Goal: Information Seeking & Learning: Learn about a topic

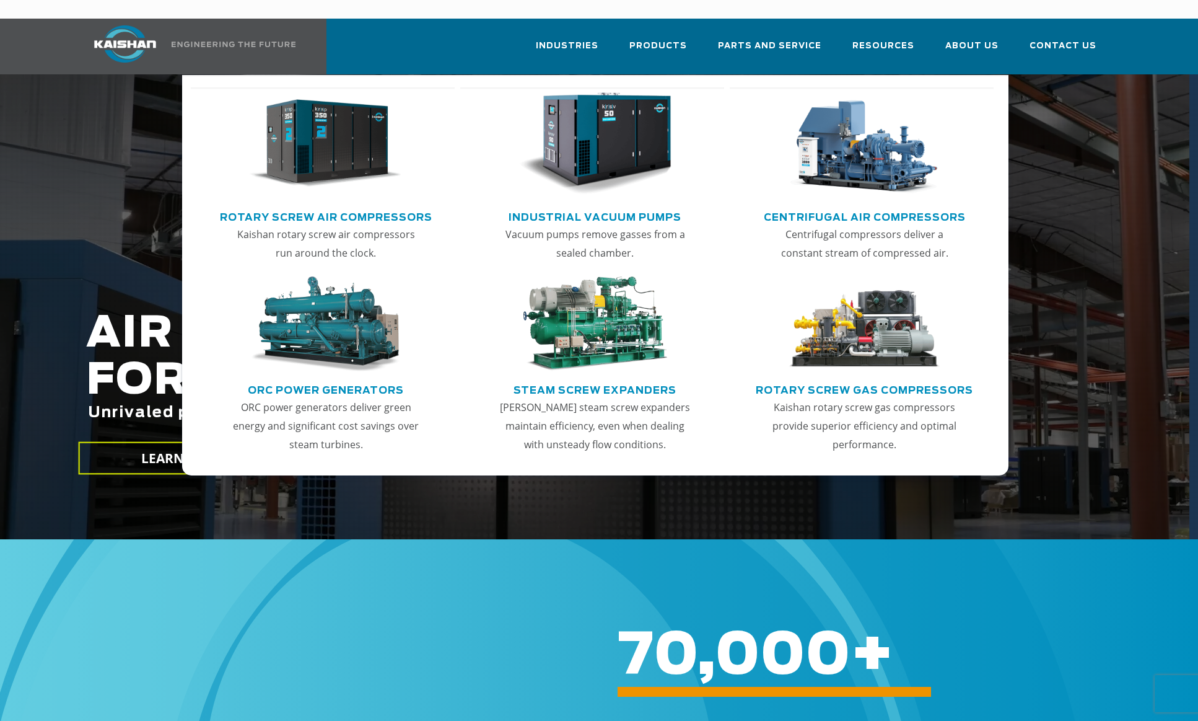
click at [369, 172] on img "Main menu" at bounding box center [326, 143] width 152 height 103
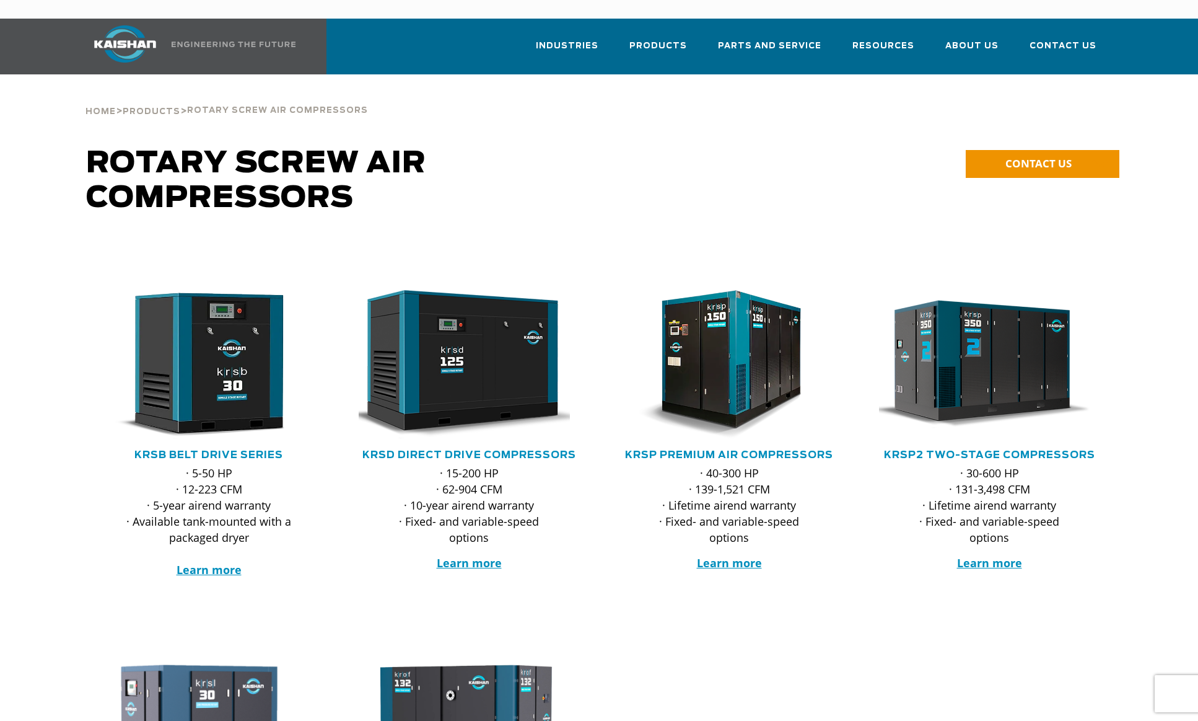
drag, startPoint x: 65, startPoint y: 600, endPoint x: 95, endPoint y: 559, distance: 50.9
click at [65, 600] on div at bounding box center [599, 441] width 1198 height 402
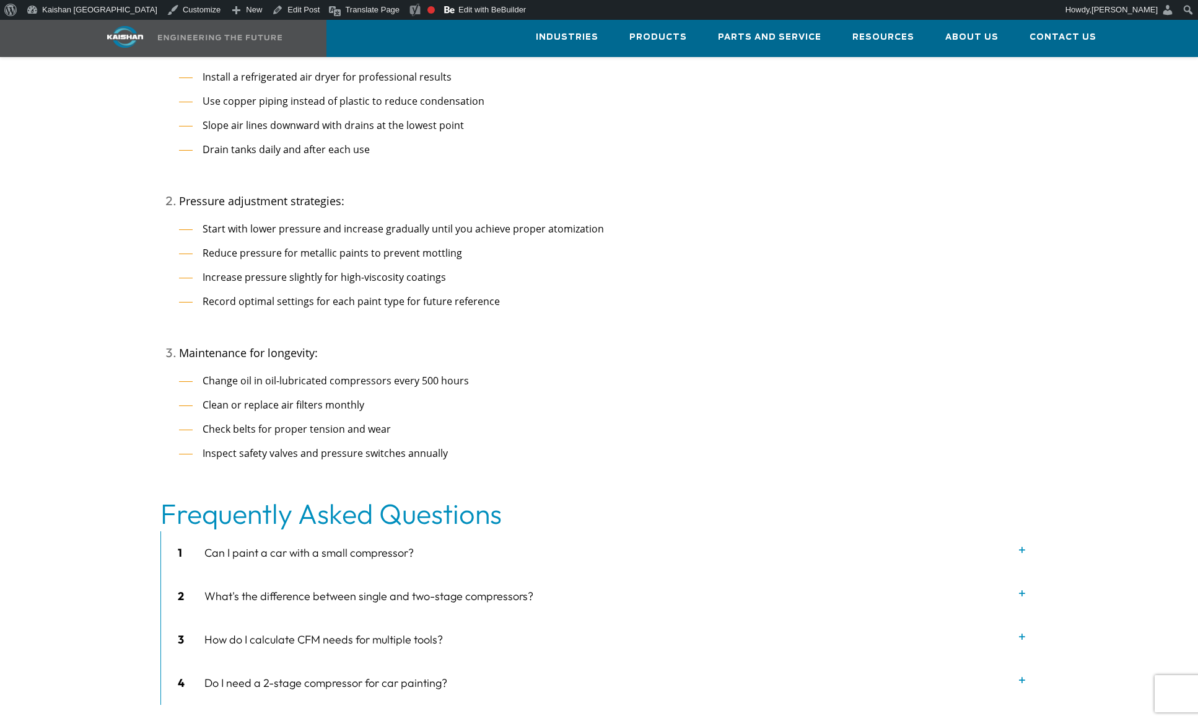
scroll to position [3842, 0]
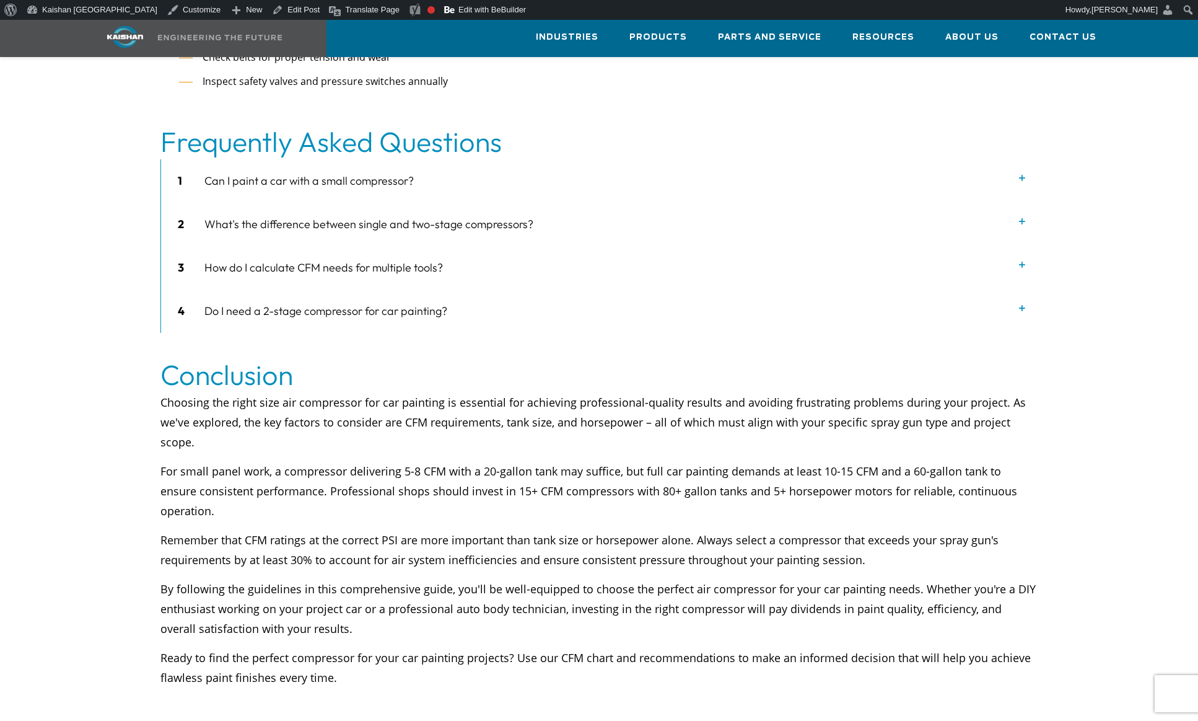
click at [367, 159] on div "1 Can I paint a car with a small compressor?" at bounding box center [599, 180] width 877 height 43
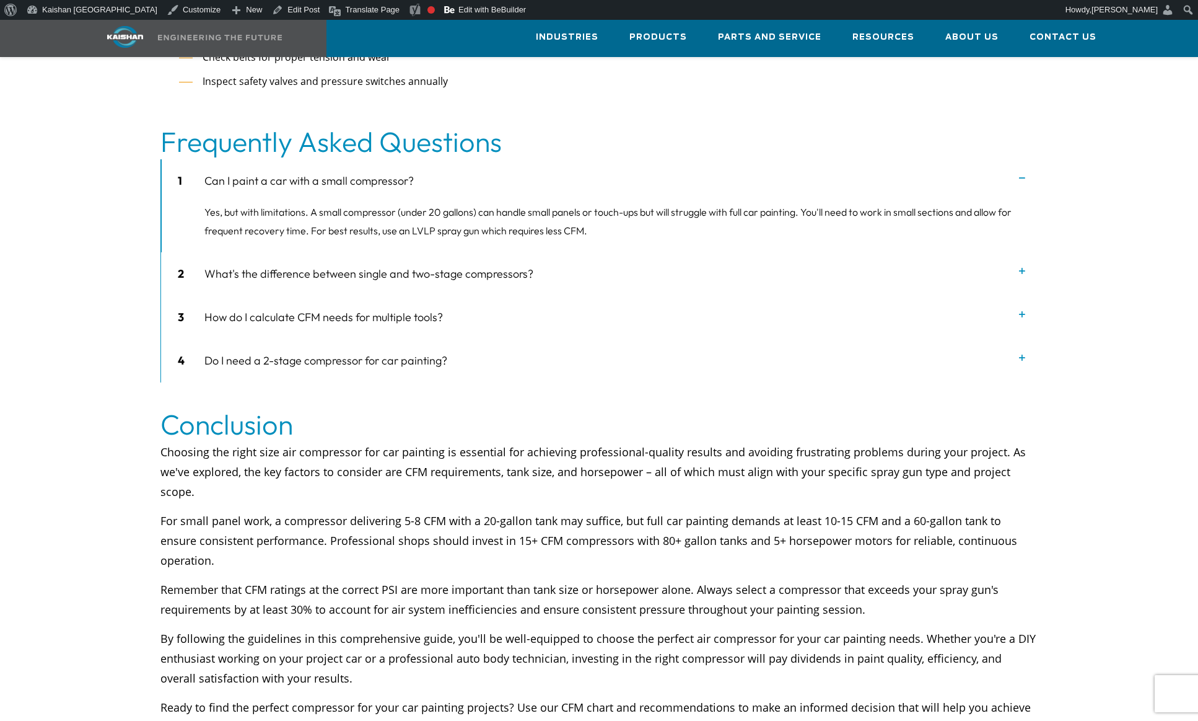
click at [368, 159] on div "1 Can I paint a car with a small compressor?" at bounding box center [599, 180] width 877 height 43
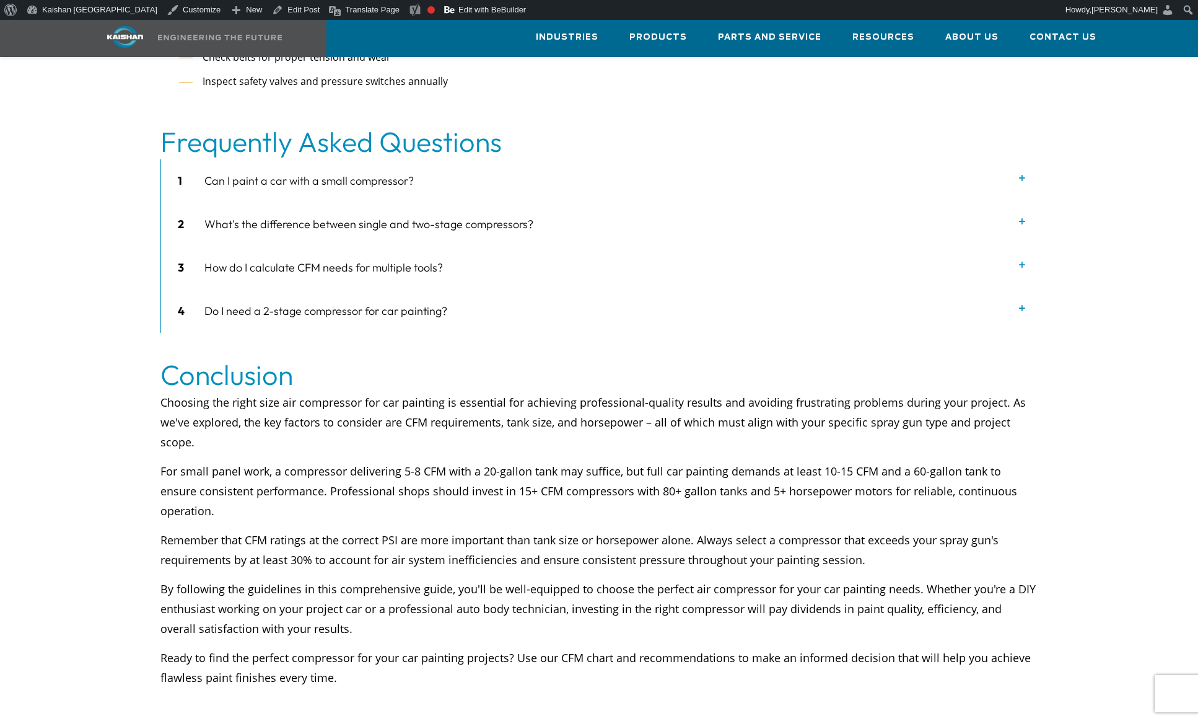
drag, startPoint x: 336, startPoint y: 385, endPoint x: 376, endPoint y: 393, distance: 40.5
click at [336, 395] on span "Choosing the right size air compressor for car painting is essential for achiev…" at bounding box center [593, 422] width 866 height 55
click at [77, 13] on link "Kaishan [GEOGRAPHIC_DATA]" at bounding box center [92, 10] width 141 height 20
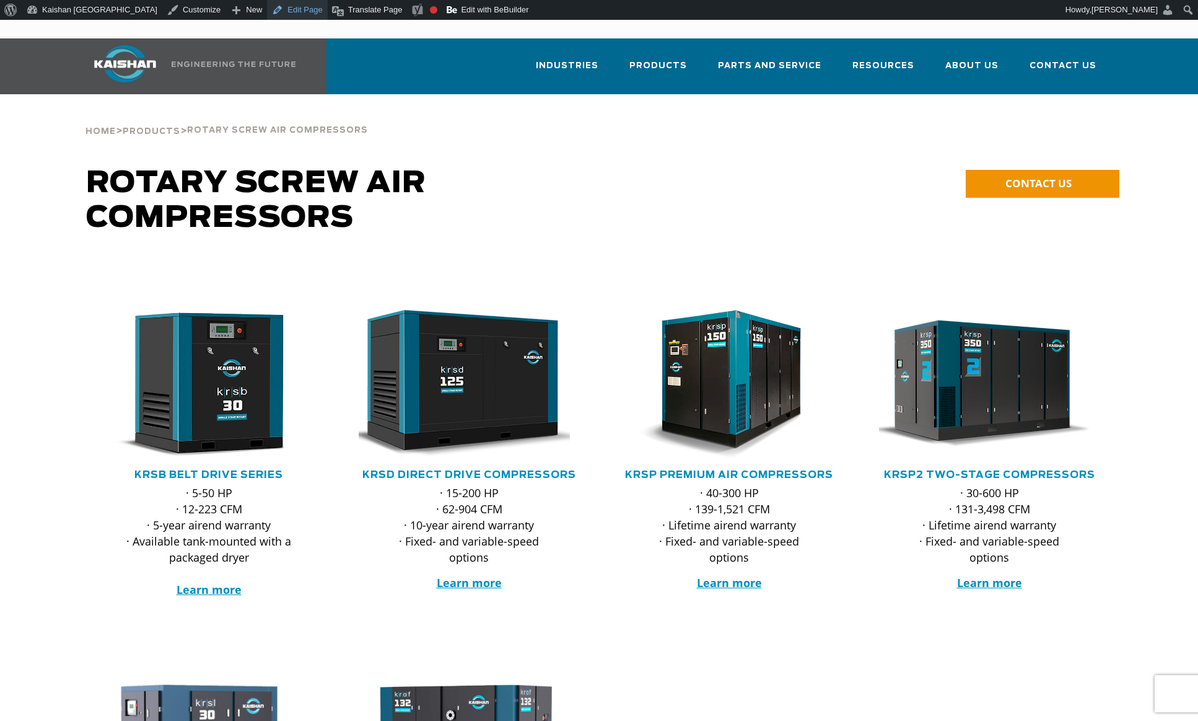
click at [267, 10] on link "Edit Page" at bounding box center [297, 10] width 60 height 20
click at [442, 12] on link "Edit with BeBuilder" at bounding box center [487, 10] width 91 height 20
drag, startPoint x: 681, startPoint y: 656, endPoint x: 737, endPoint y: 673, distance: 59.0
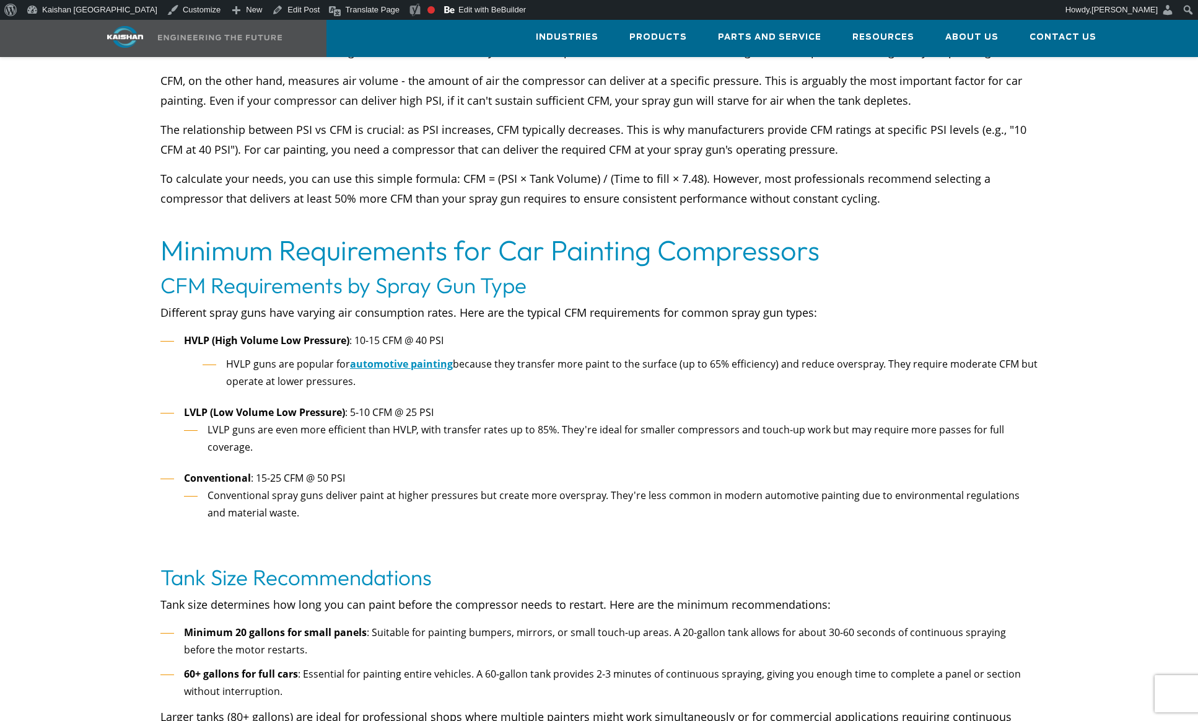
scroll to position [1115, 0]
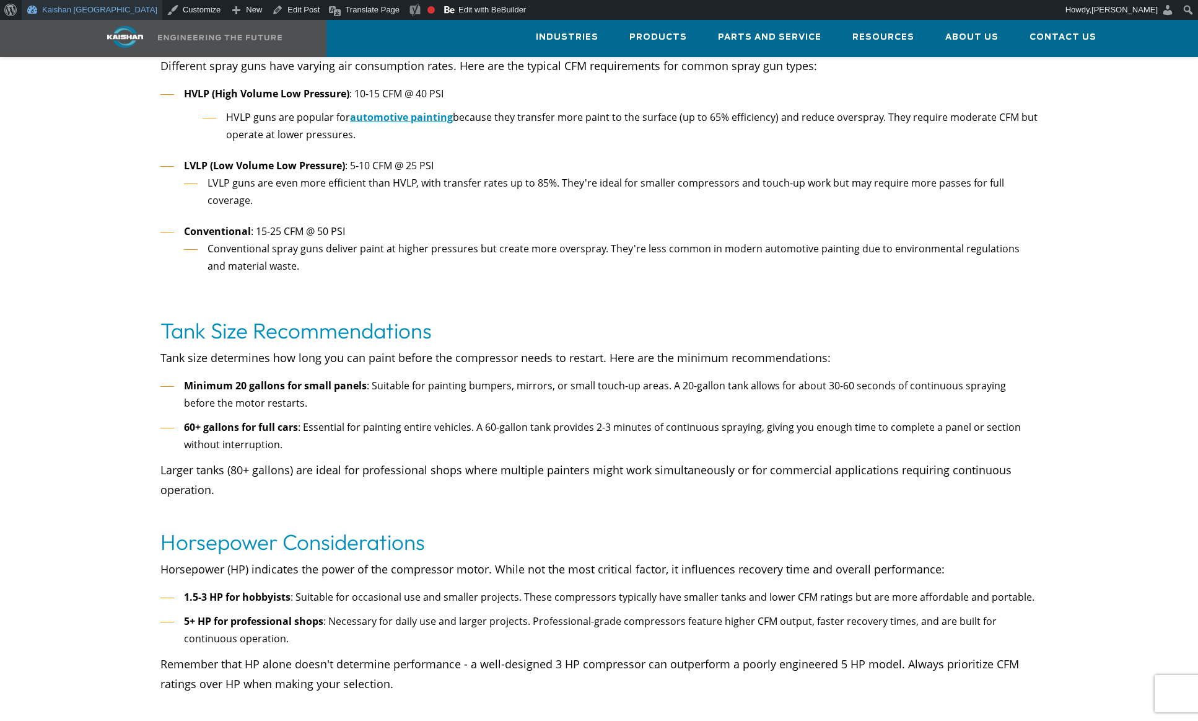
click at [57, 9] on link "Kaishan [GEOGRAPHIC_DATA]" at bounding box center [92, 10] width 141 height 20
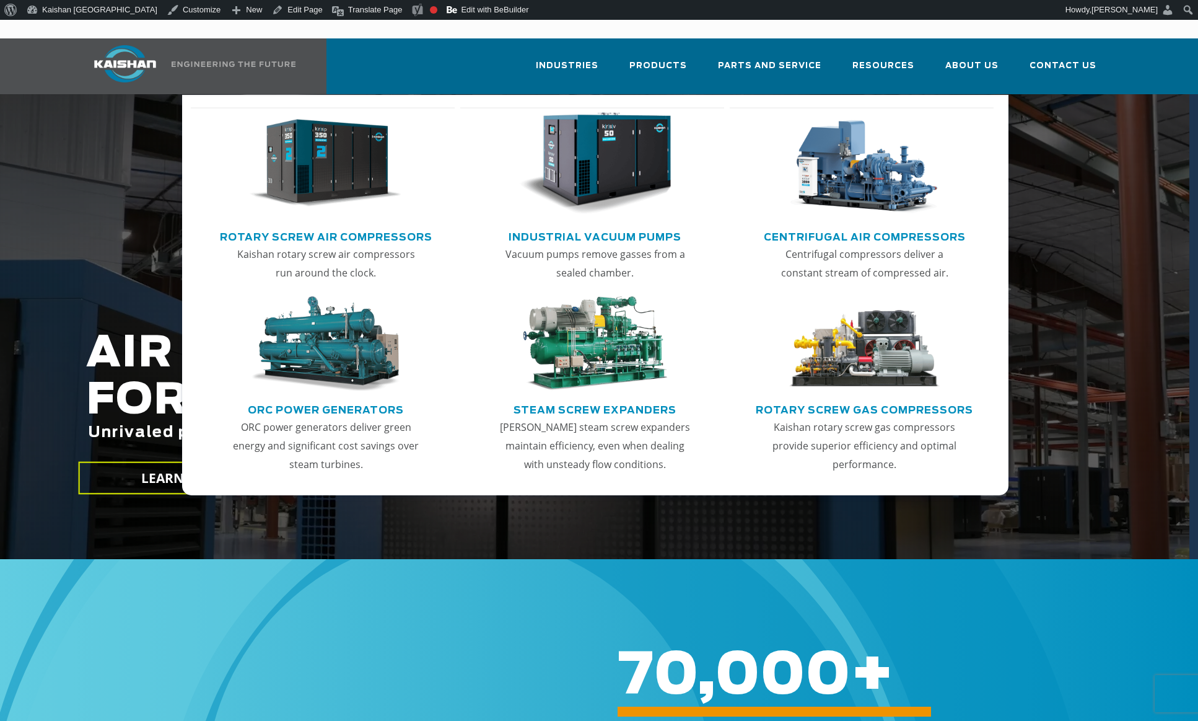
click at [343, 156] on img "Main menu" at bounding box center [326, 163] width 152 height 103
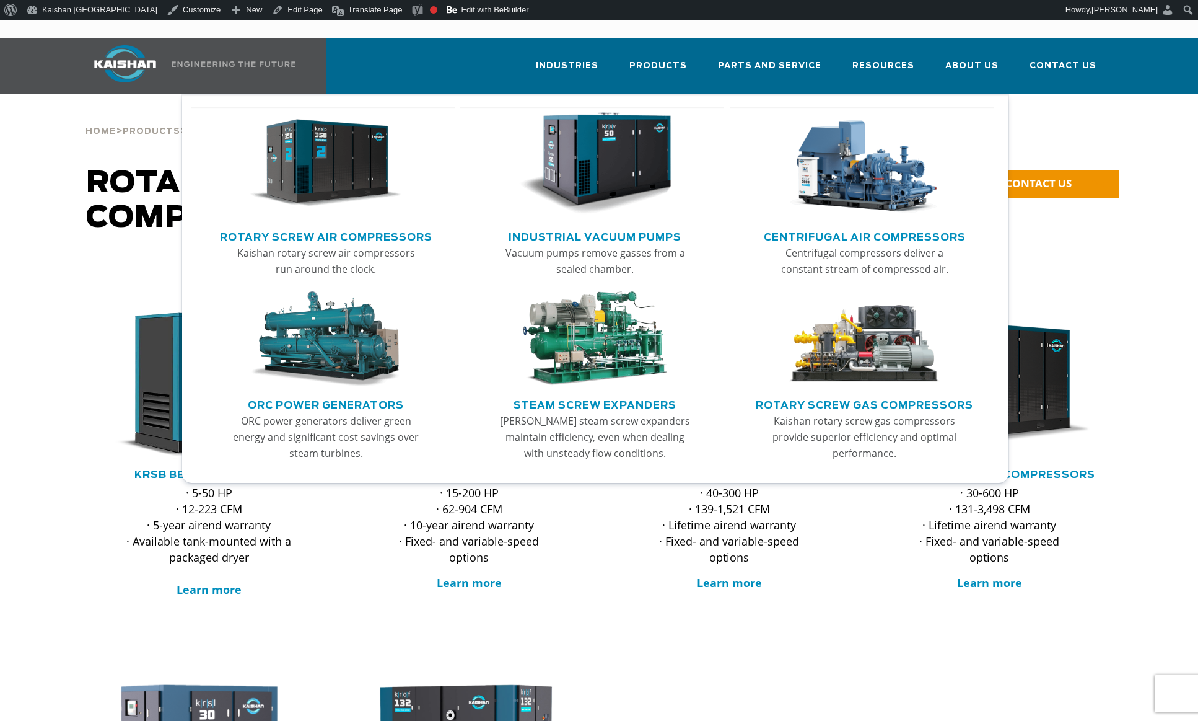
click at [643, 166] on img "Main menu" at bounding box center [595, 163] width 152 height 103
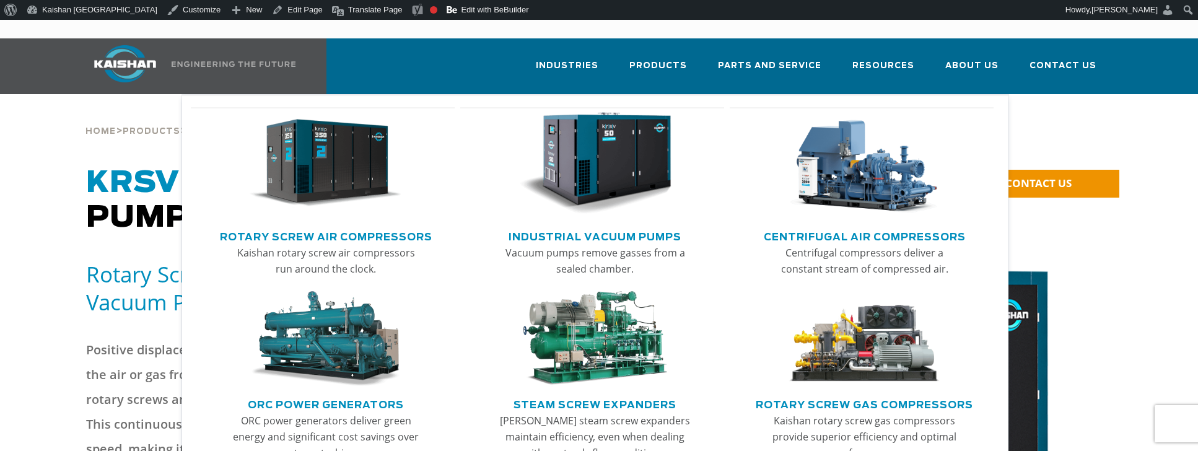
click at [827, 169] on img "Main menu" at bounding box center [864, 163] width 152 height 103
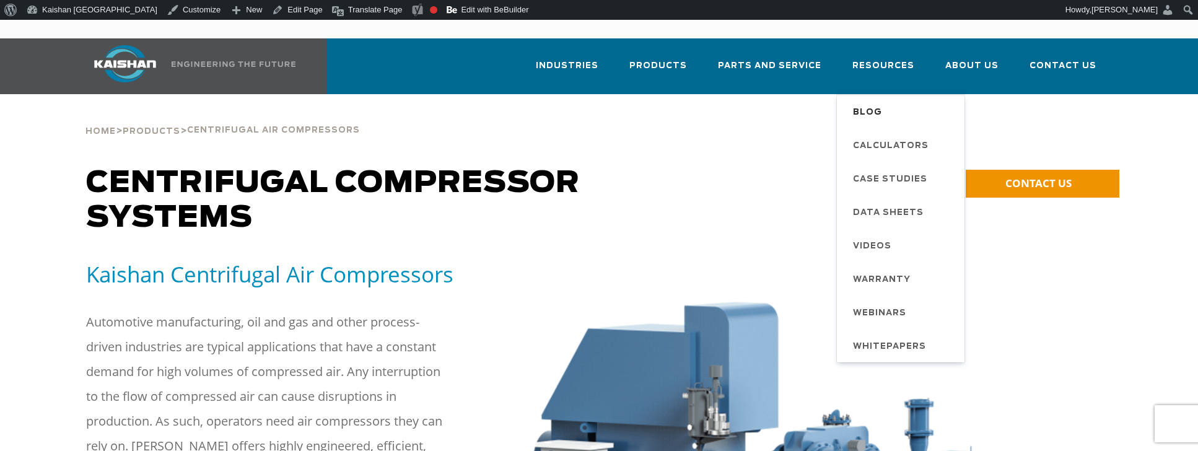
click at [878, 102] on span "Blog" at bounding box center [867, 112] width 29 height 21
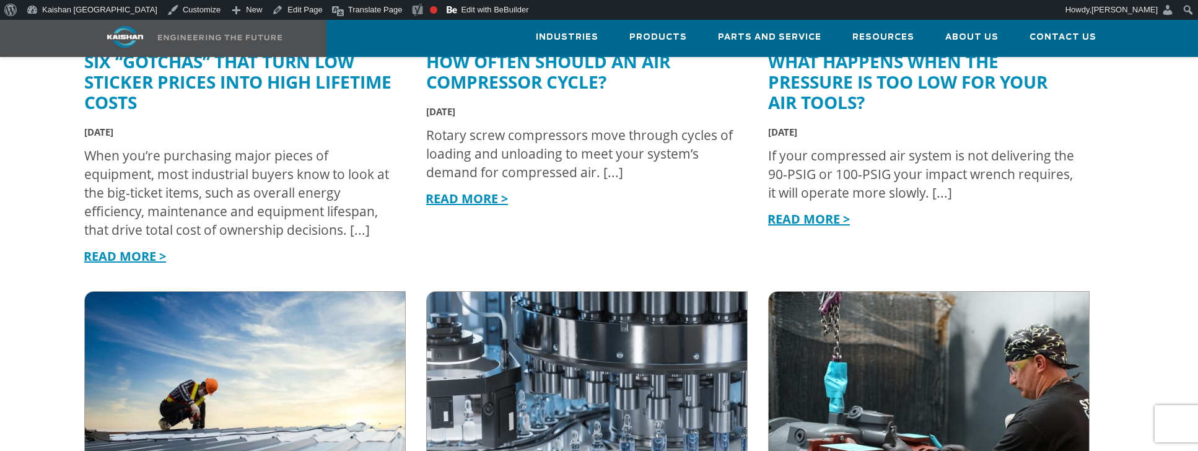
scroll to position [1363, 0]
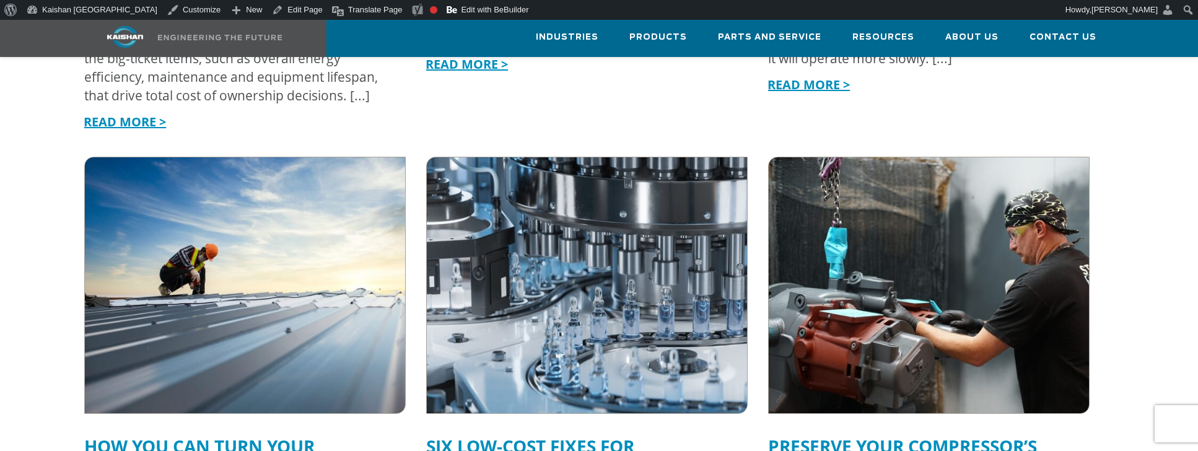
click at [628, 299] on img at bounding box center [587, 285] width 352 height 282
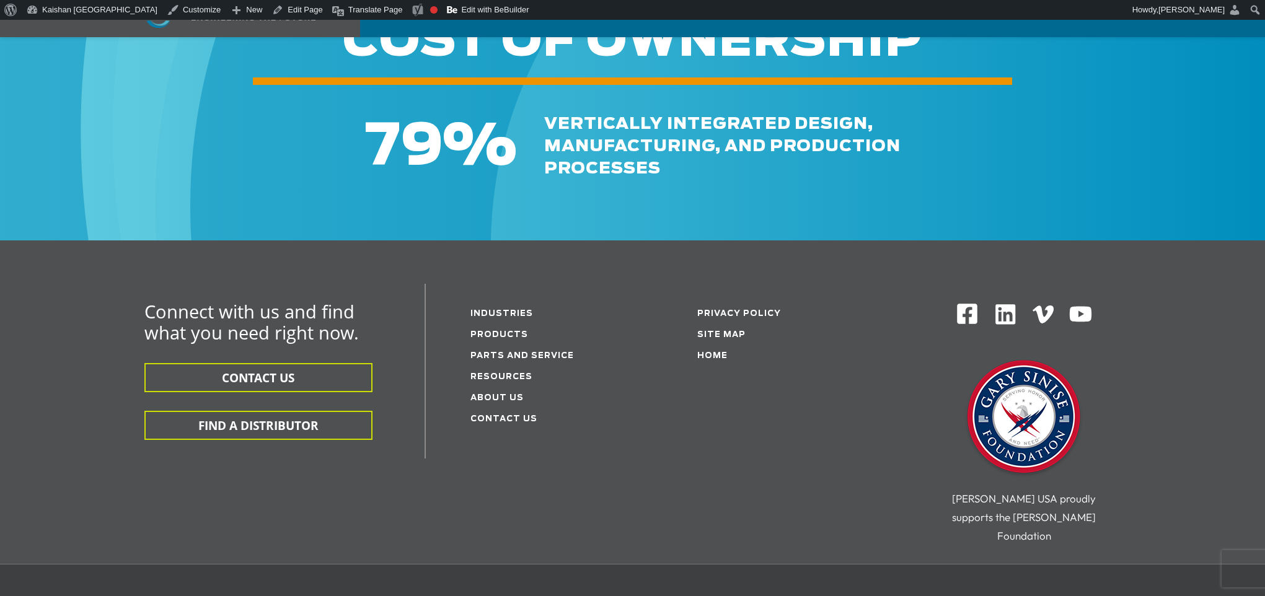
scroll to position [1834, 0]
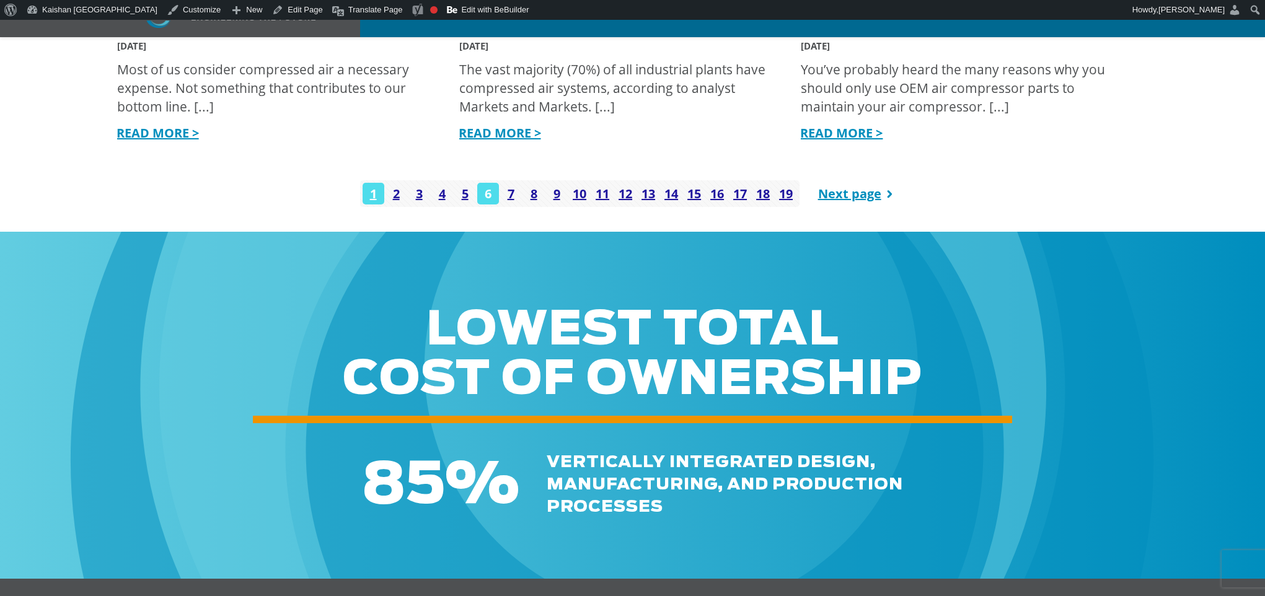
click at [485, 183] on link "6" at bounding box center [488, 194] width 22 height 22
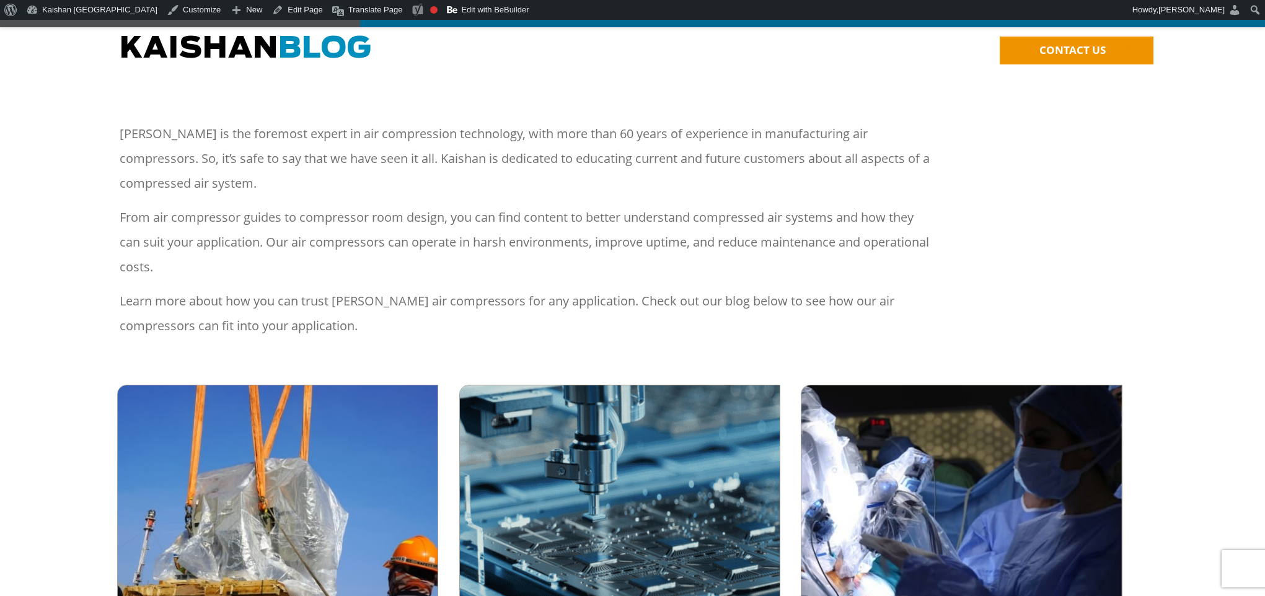
scroll to position [310, 0]
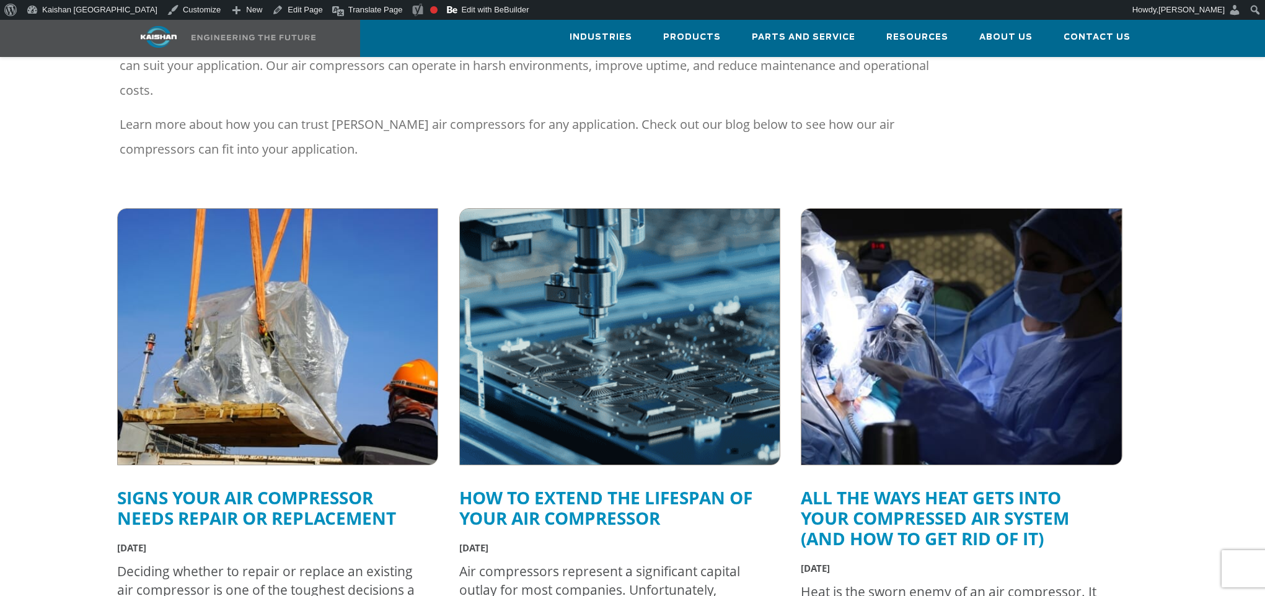
click at [607, 318] on img at bounding box center [620, 337] width 352 height 282
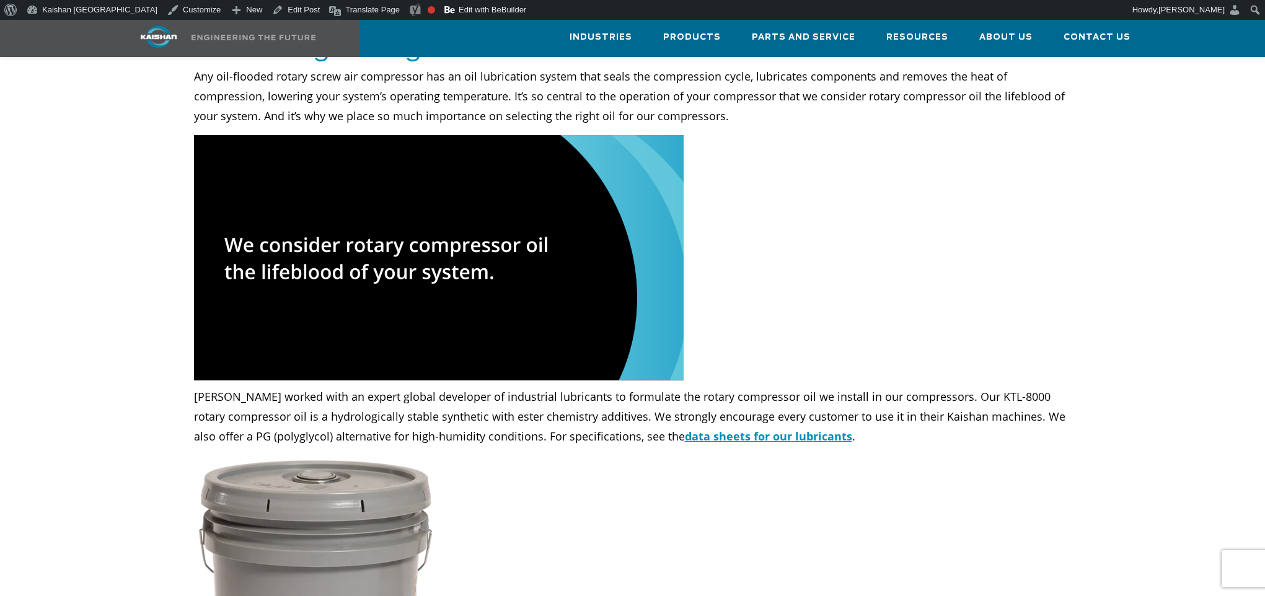
scroll to position [310, 0]
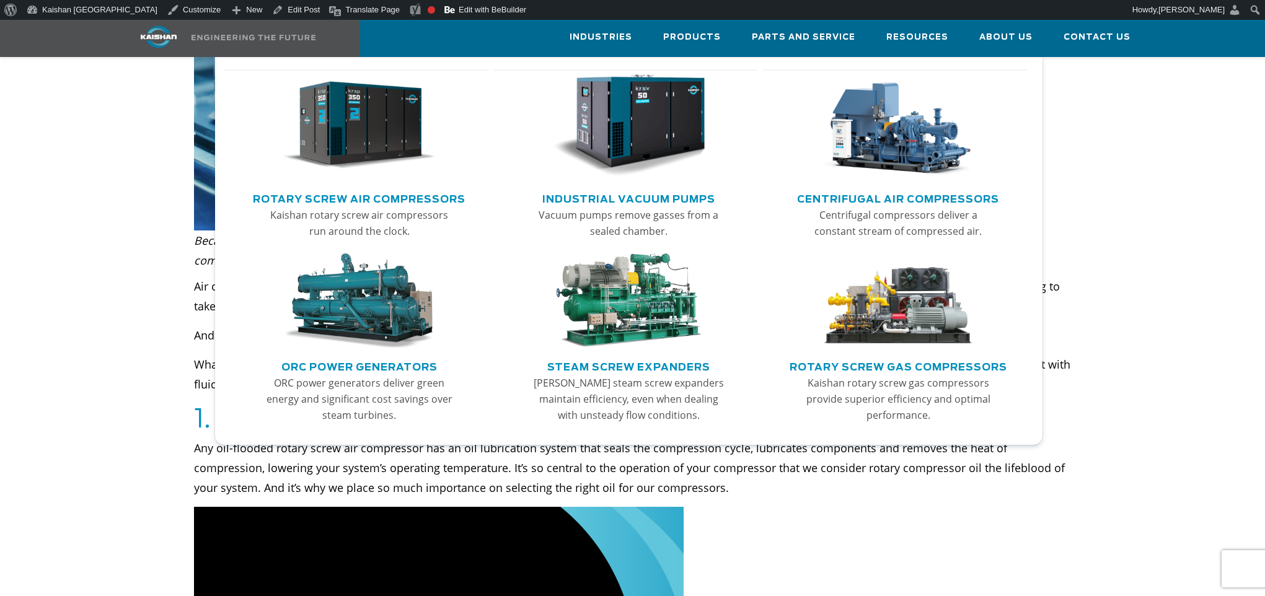
click at [656, 146] on img "Main menu" at bounding box center [628, 125] width 152 height 103
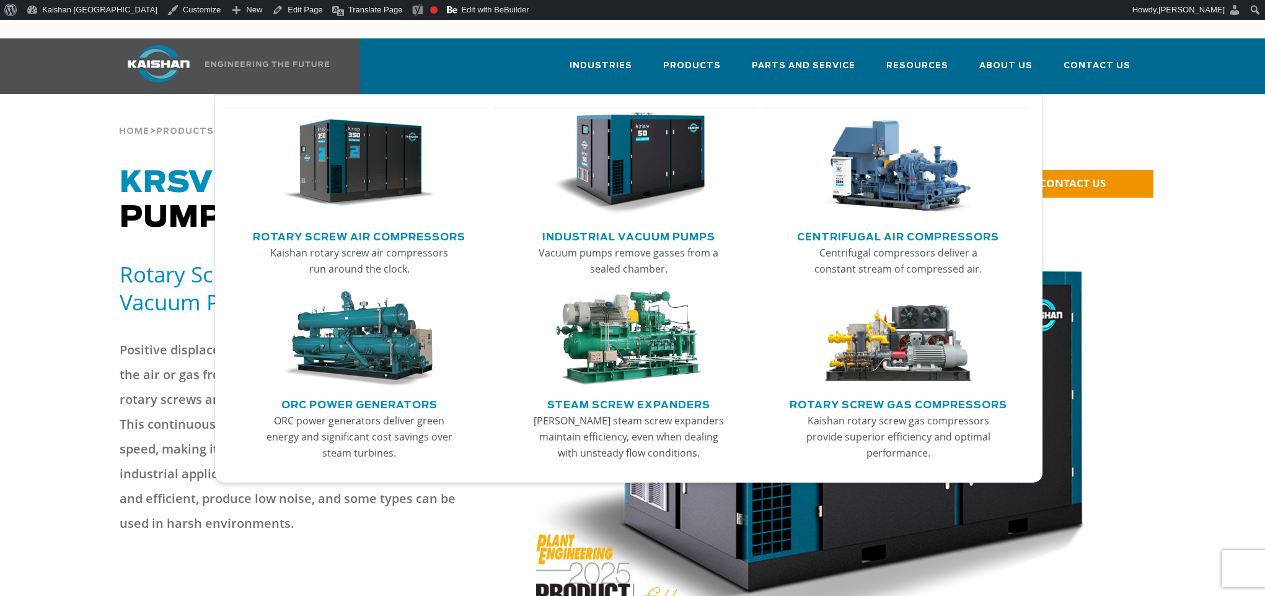
click at [915, 328] on img "Main menu" at bounding box center [898, 338] width 152 height 95
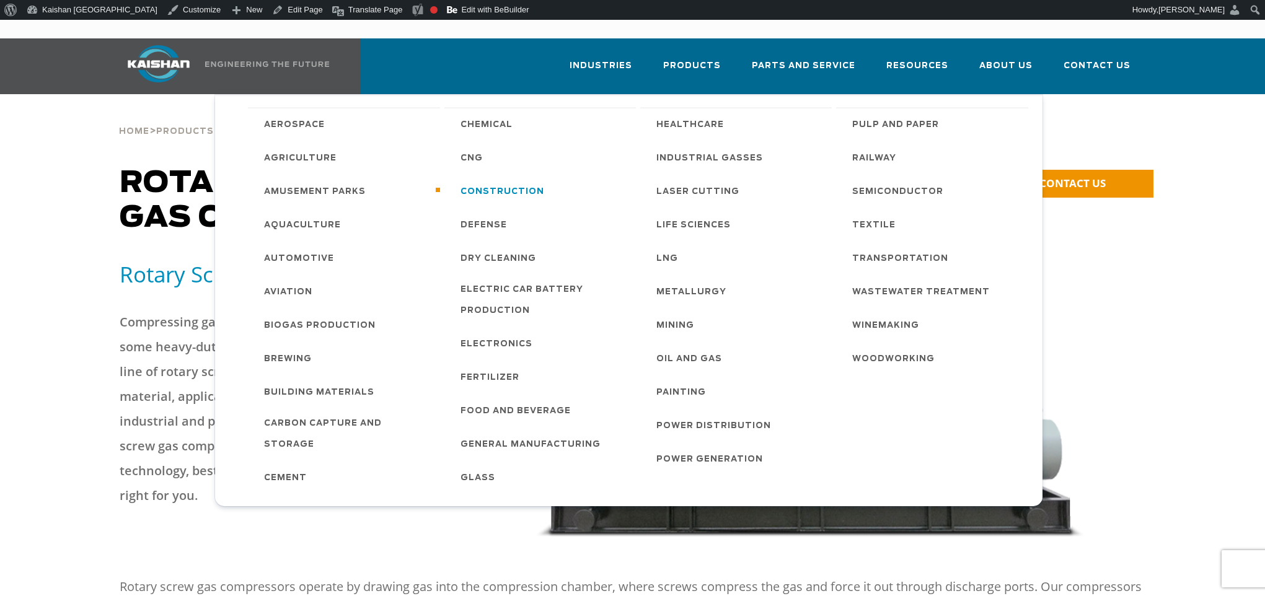
click at [491, 182] on span "Construction" at bounding box center [502, 192] width 84 height 21
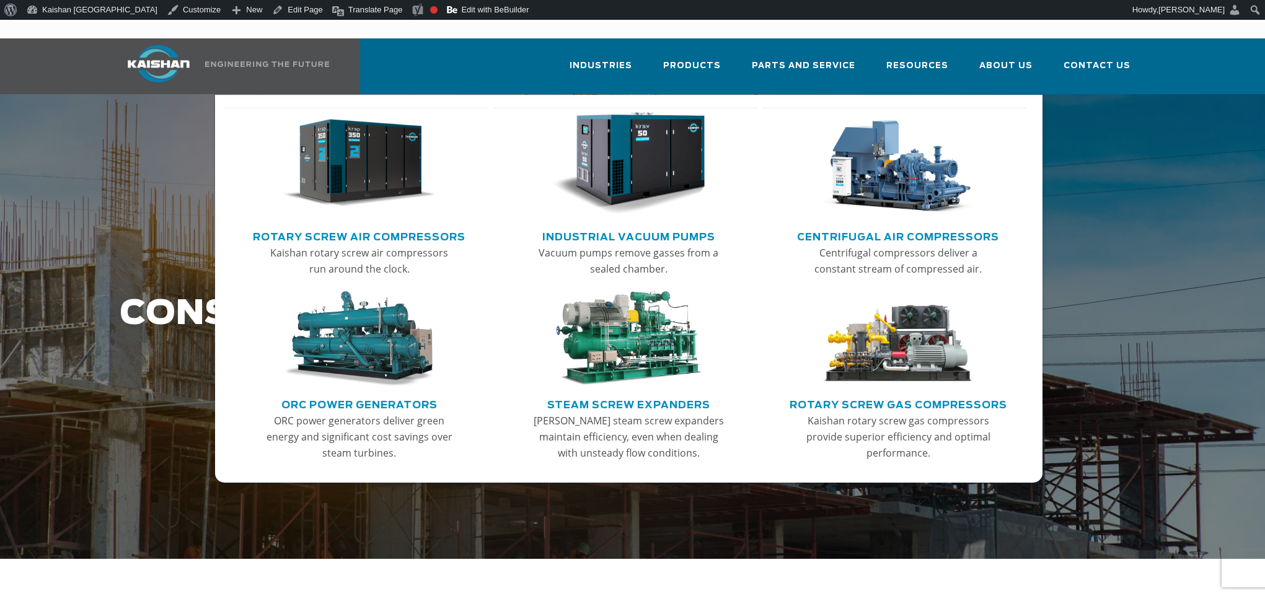
click at [944, 350] on img "Main menu" at bounding box center [898, 338] width 152 height 95
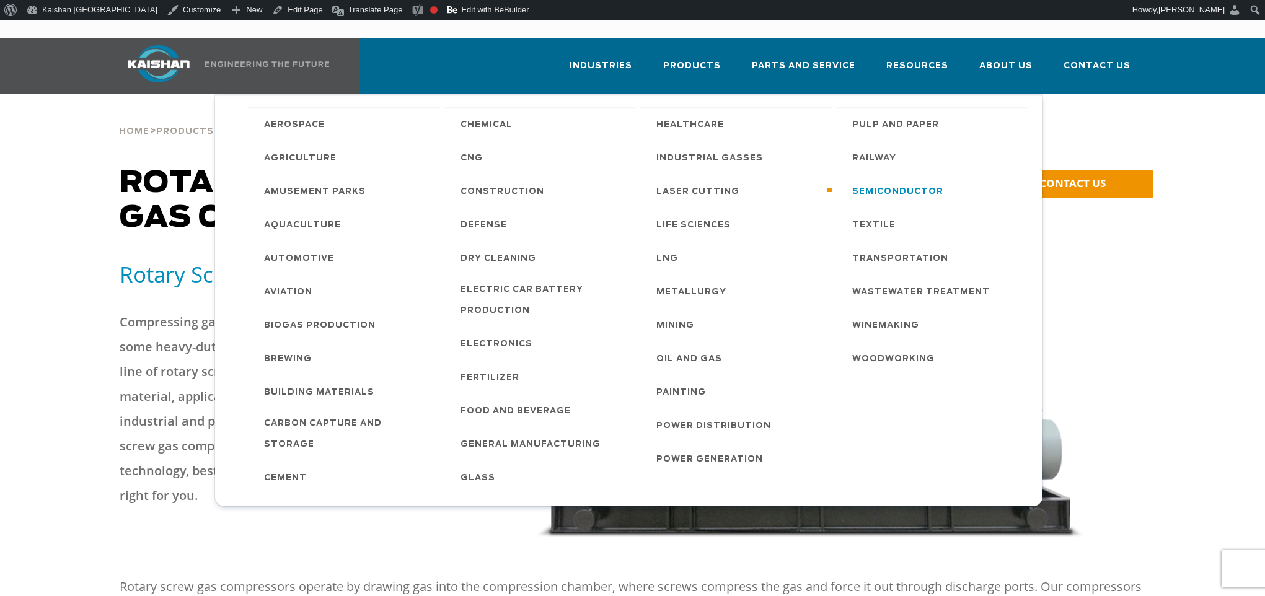
click at [864, 182] on span "Semiconductor" at bounding box center [897, 192] width 91 height 21
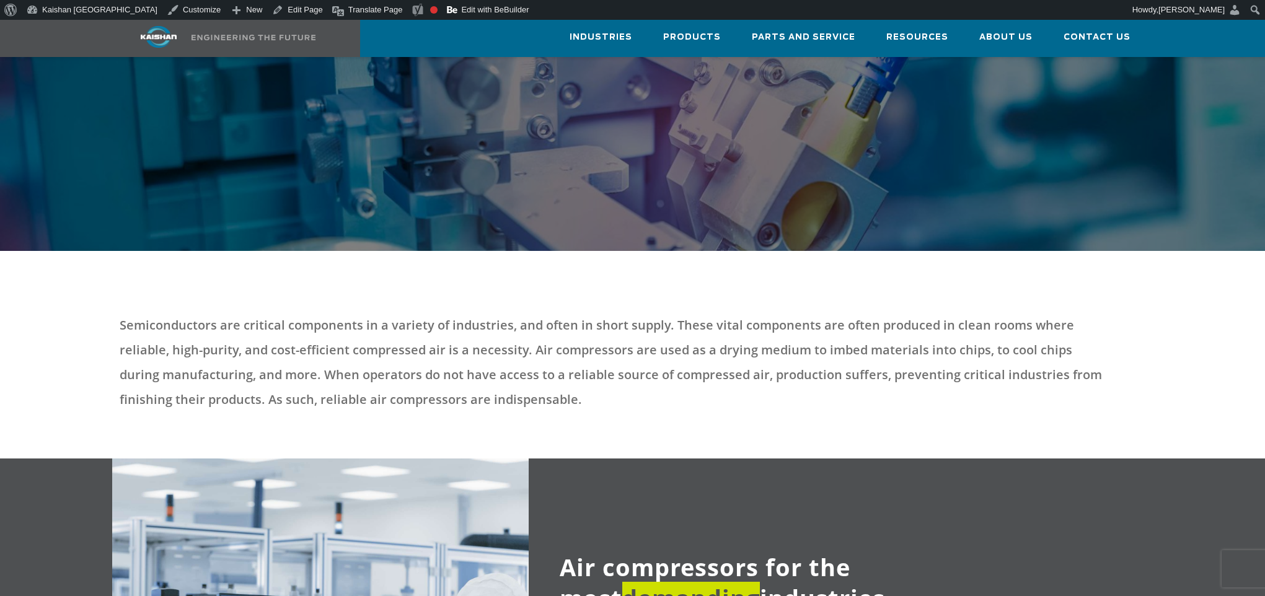
scroll to position [310, 0]
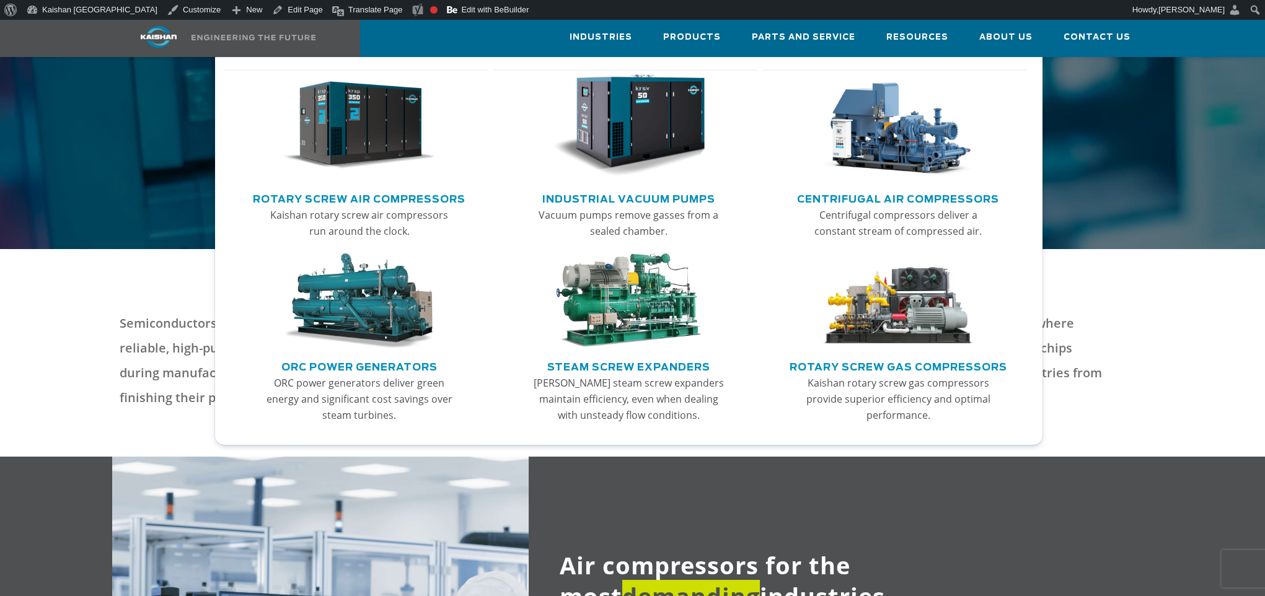
click at [634, 125] on img "Main menu" at bounding box center [628, 125] width 152 height 103
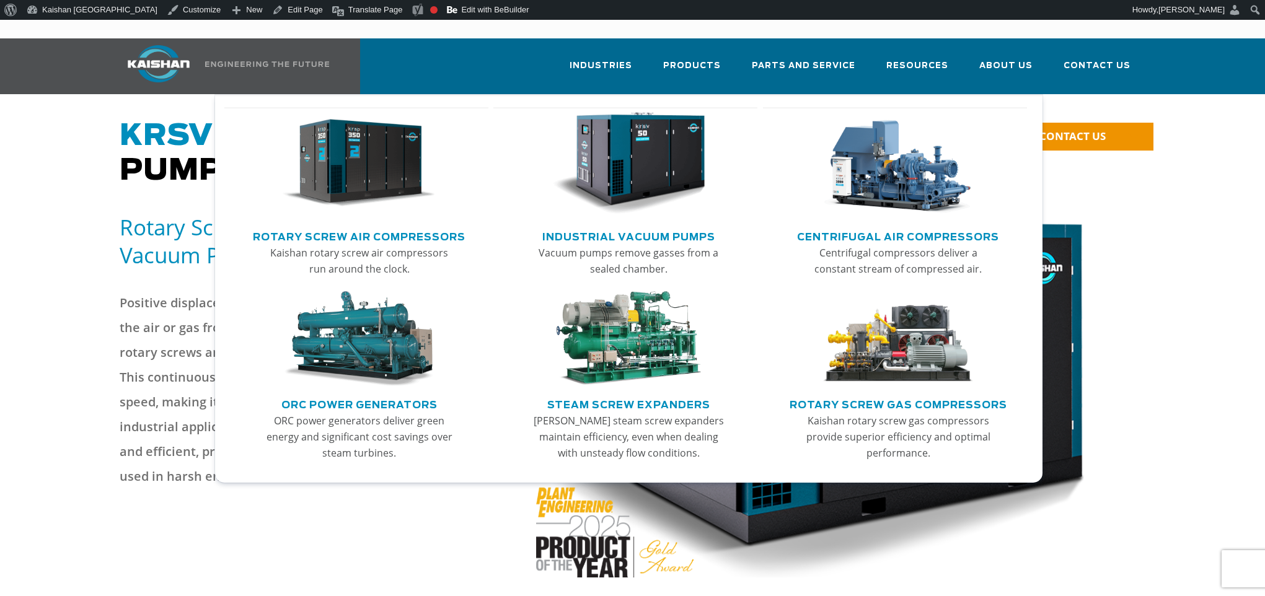
click at [382, 171] on img "Main menu" at bounding box center [359, 163] width 152 height 103
